Goal: Use online tool/utility: Utilize a website feature to perform a specific function

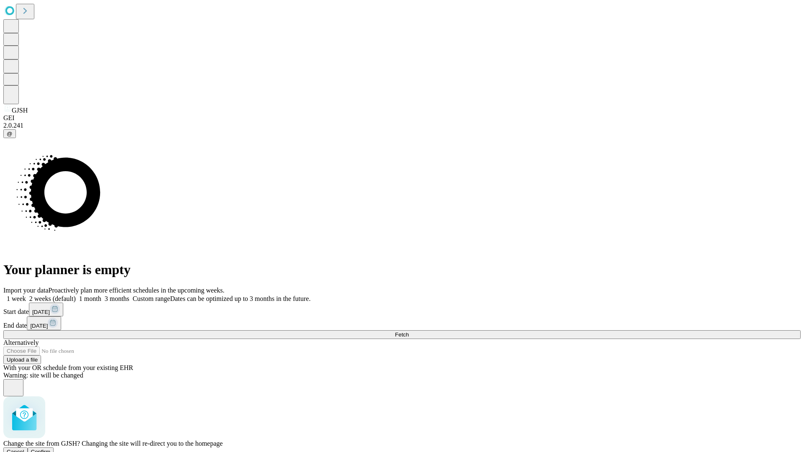
click at [51, 449] on span "Confirm" at bounding box center [41, 452] width 20 height 6
click at [26, 295] on label "1 week" at bounding box center [14, 298] width 23 height 7
click at [409, 332] on span "Fetch" at bounding box center [402, 335] width 14 height 6
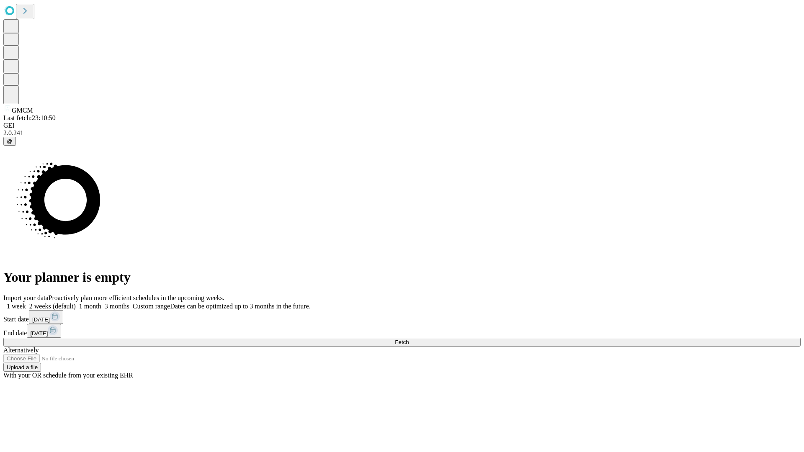
click at [26, 303] on label "1 week" at bounding box center [14, 306] width 23 height 7
click at [409, 339] on span "Fetch" at bounding box center [402, 342] width 14 height 6
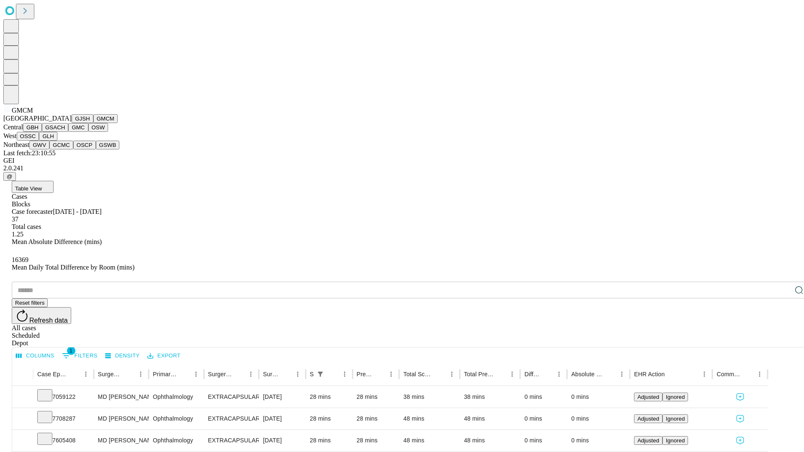
click at [42, 132] on button "GBH" at bounding box center [32, 127] width 19 height 9
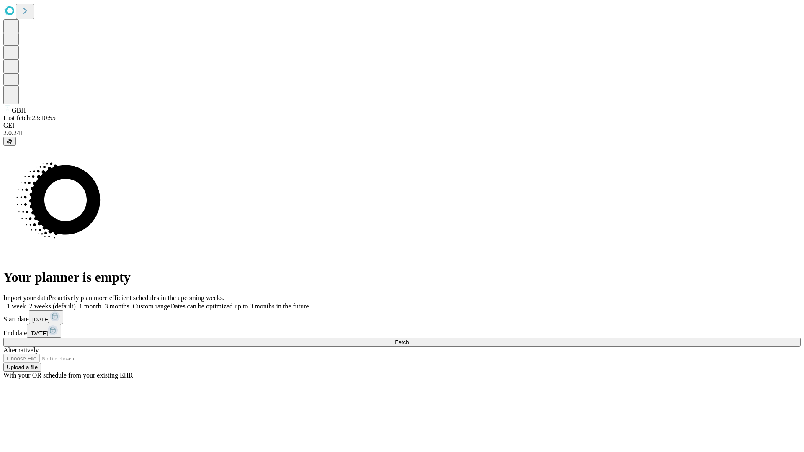
click at [26, 303] on label "1 week" at bounding box center [14, 306] width 23 height 7
click at [409, 339] on span "Fetch" at bounding box center [402, 342] width 14 height 6
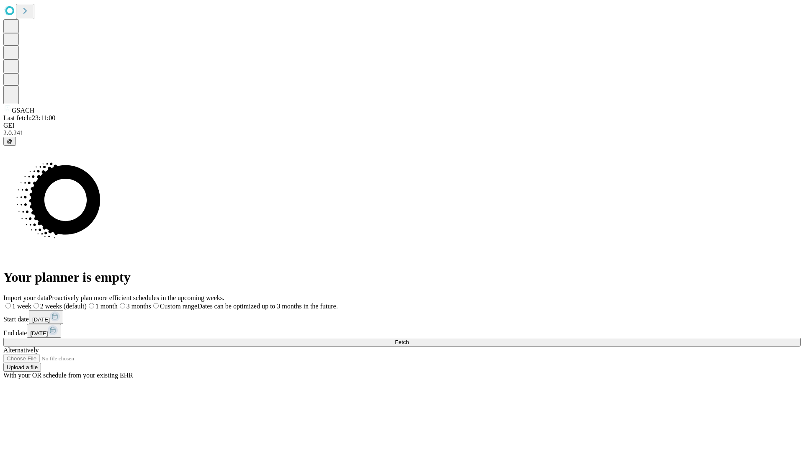
click at [31, 303] on label "1 week" at bounding box center [17, 306] width 28 height 7
click at [409, 339] on span "Fetch" at bounding box center [402, 342] width 14 height 6
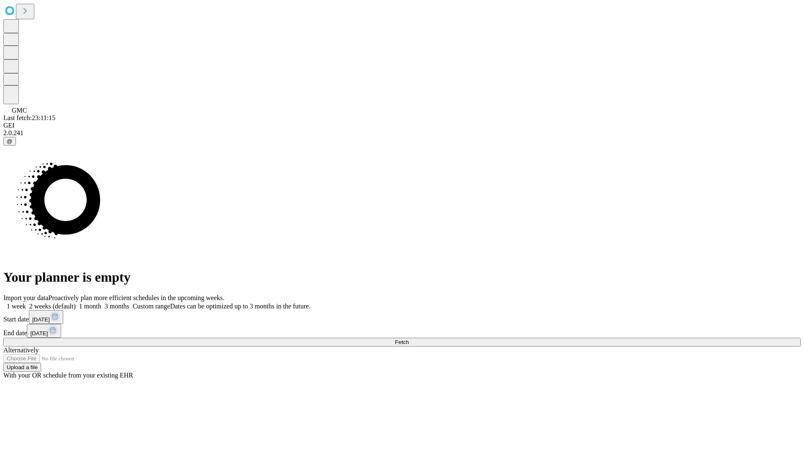
click at [26, 303] on label "1 week" at bounding box center [14, 306] width 23 height 7
click at [409, 339] on span "Fetch" at bounding box center [402, 342] width 14 height 6
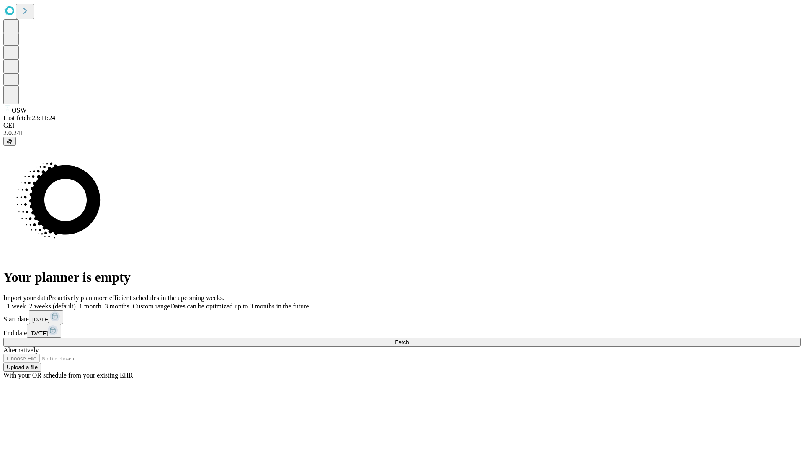
click at [26, 303] on label "1 week" at bounding box center [14, 306] width 23 height 7
click at [409, 339] on span "Fetch" at bounding box center [402, 342] width 14 height 6
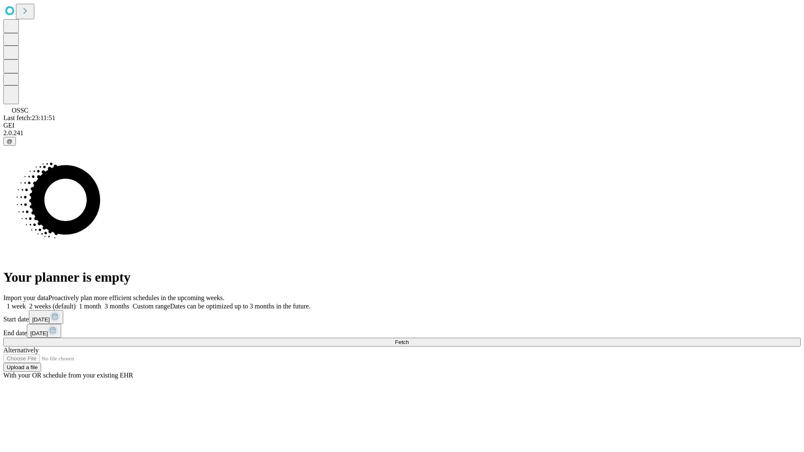
click at [409, 339] on span "Fetch" at bounding box center [402, 342] width 14 height 6
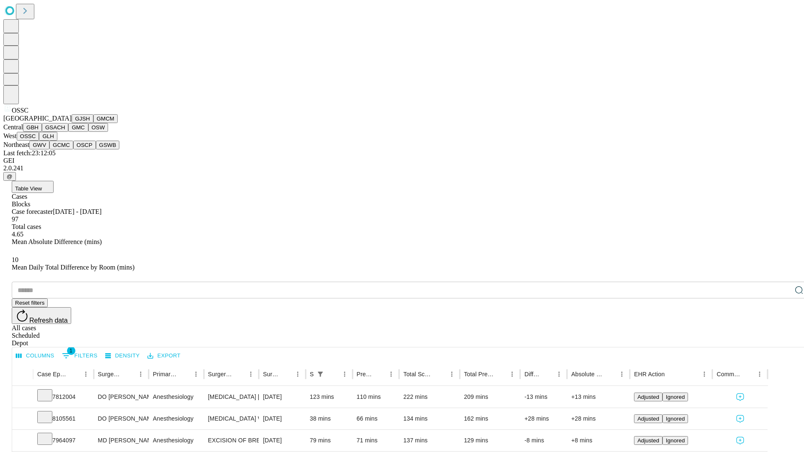
click at [57, 141] on button "GLH" at bounding box center [48, 136] width 18 height 9
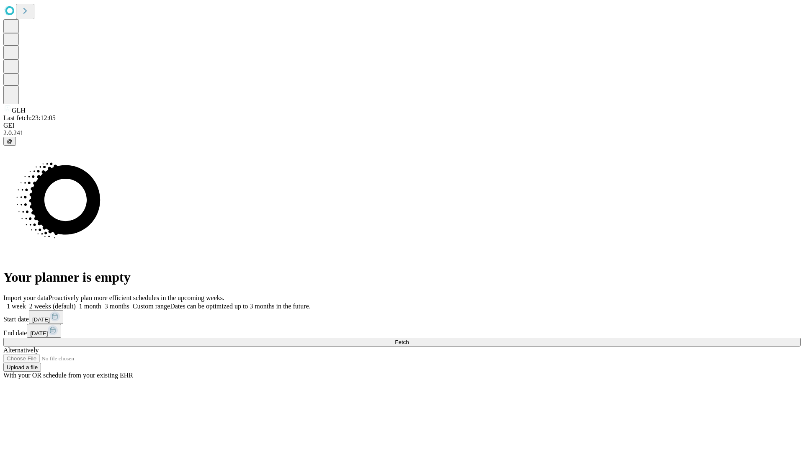
click at [409, 339] on span "Fetch" at bounding box center [402, 342] width 14 height 6
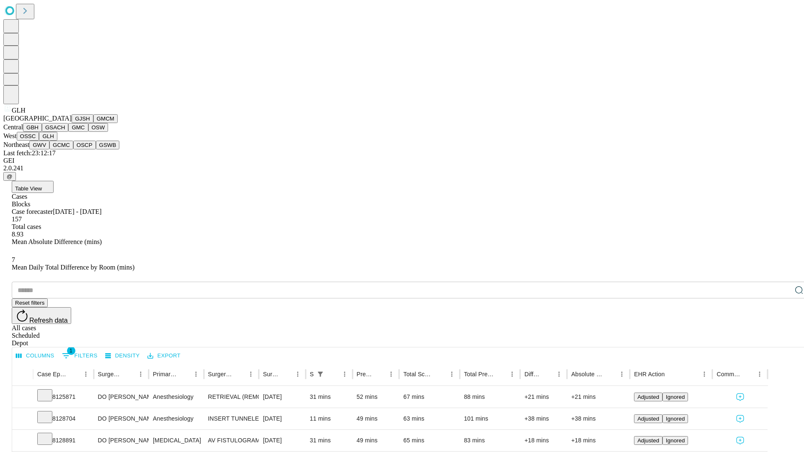
click at [49, 150] on button "GWV" at bounding box center [39, 145] width 20 height 9
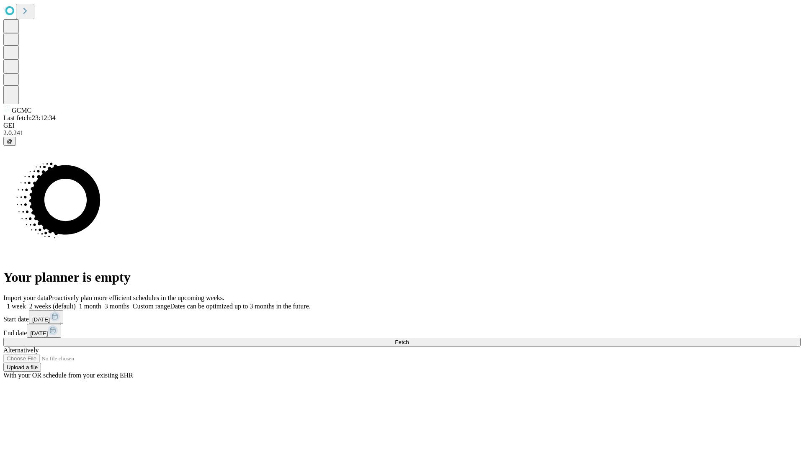
click at [26, 303] on label "1 week" at bounding box center [14, 306] width 23 height 7
click at [409, 339] on span "Fetch" at bounding box center [402, 342] width 14 height 6
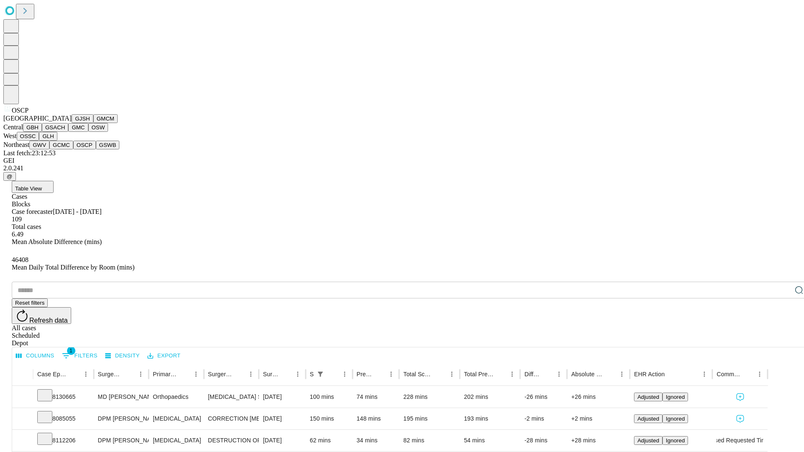
click at [96, 150] on button "GSWB" at bounding box center [108, 145] width 24 height 9
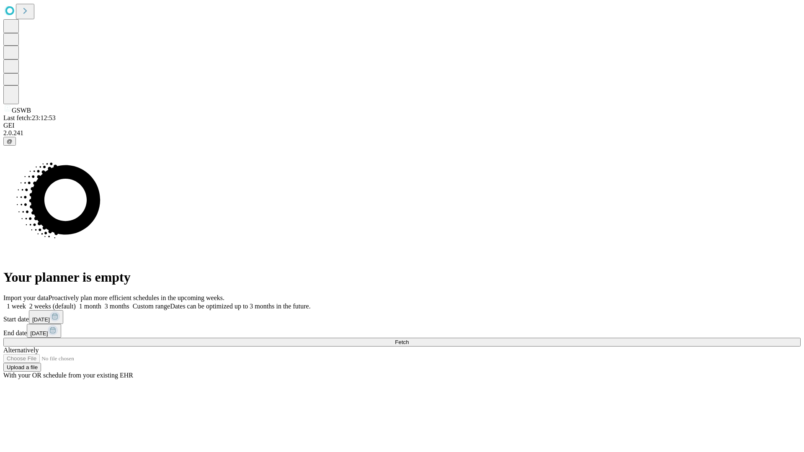
click at [409, 339] on span "Fetch" at bounding box center [402, 342] width 14 height 6
